Goal: Check status: Check status

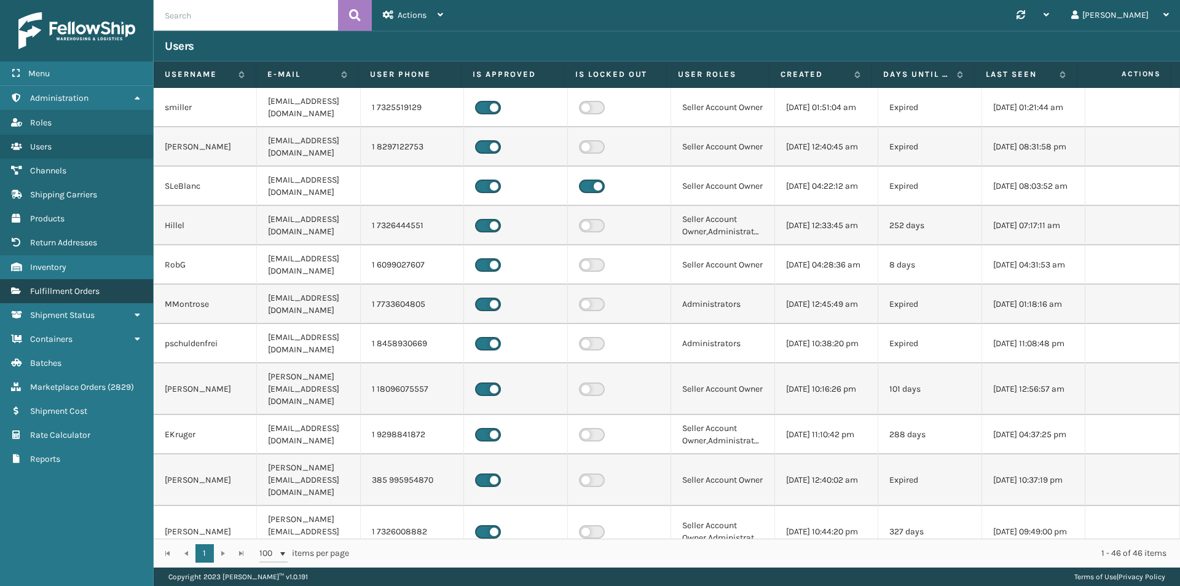
click at [96, 294] on span "Fulfillment Orders" at bounding box center [64, 291] width 69 height 10
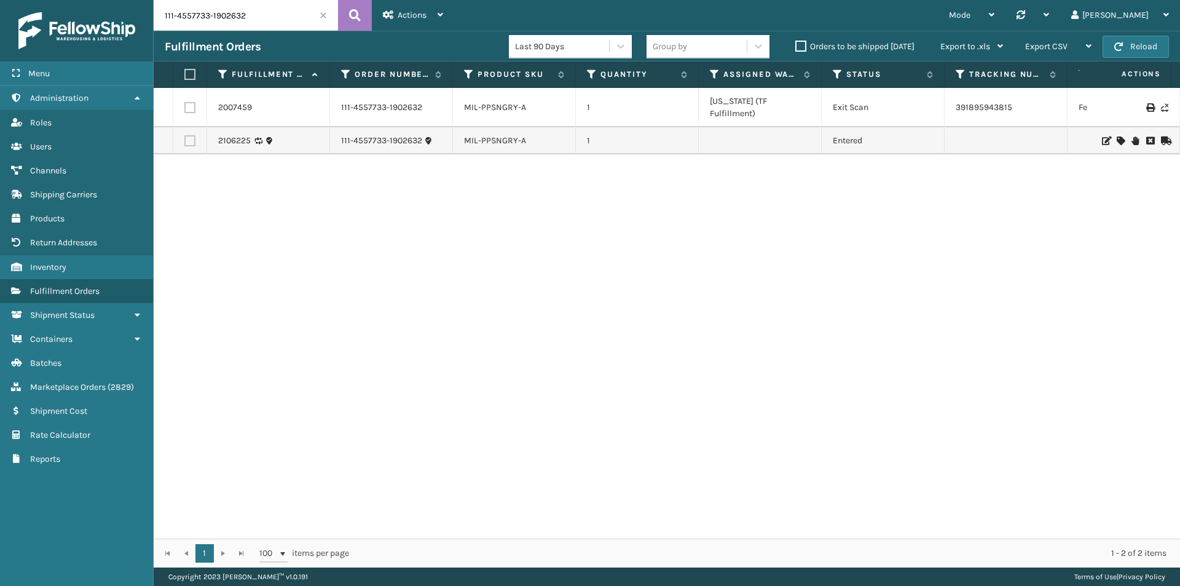
click at [248, 6] on input "111-4557733-1902632" at bounding box center [246, 15] width 184 height 31
paste input "3-3374932-492825"
type input "113-3374932-4928252"
click at [366, 18] on button at bounding box center [355, 15] width 34 height 31
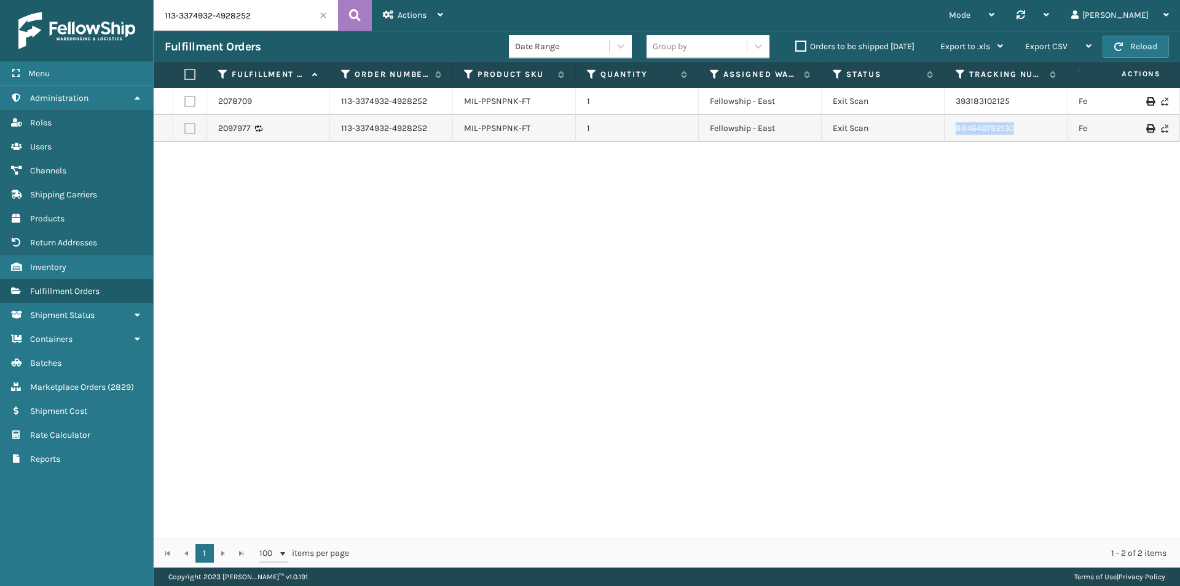
drag, startPoint x: 1045, startPoint y: 133, endPoint x: 864, endPoint y: 135, distance: 180.8
click at [933, 139] on tr "2097977 113-3374932-4928252 MIL-PPSNPNK-FT 1 Fellowship - East Exit Scan 884640…" at bounding box center [841, 128] width 1375 height 27
copy tr "884640782130"
